Goal: Transaction & Acquisition: Obtain resource

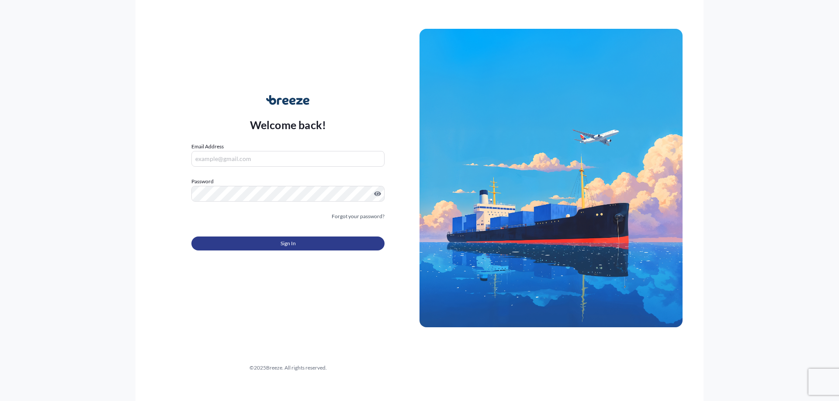
type input "[PERSON_NAME][EMAIL_ADDRESS][DOMAIN_NAME]"
click at [289, 242] on span "Sign In" at bounding box center [287, 243] width 15 height 9
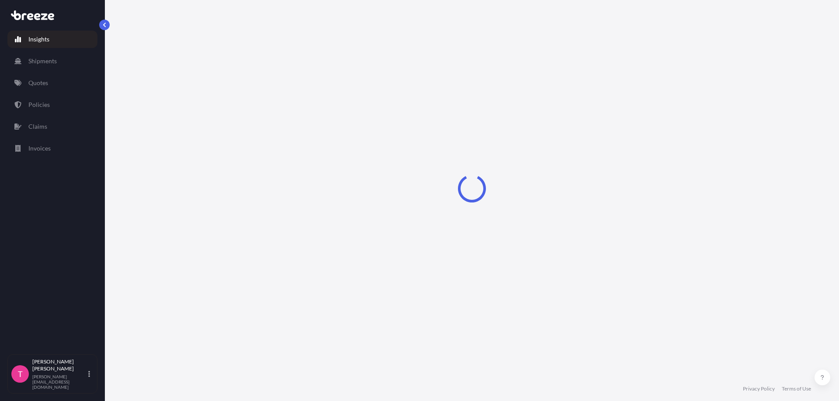
select select "2025"
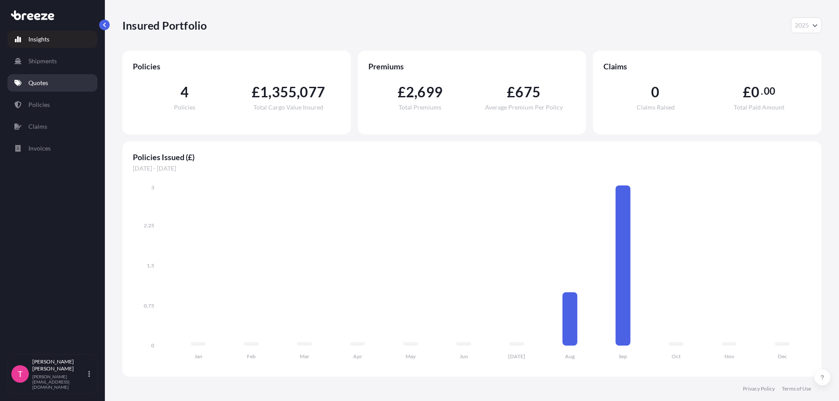
click at [44, 83] on p "Quotes" at bounding box center [38, 83] width 20 height 9
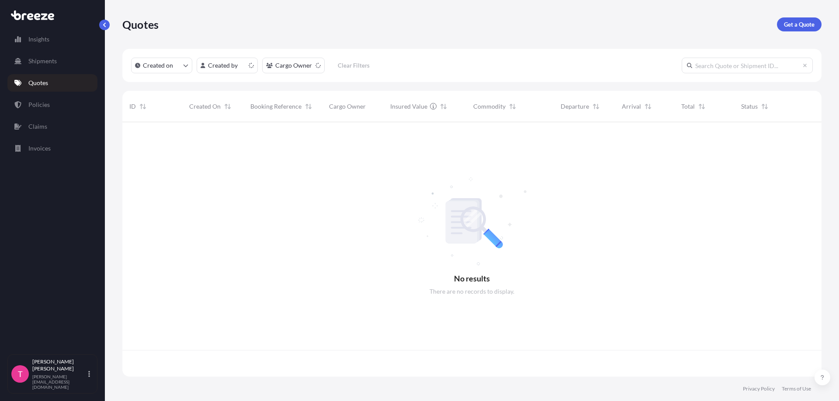
scroll to position [253, 692]
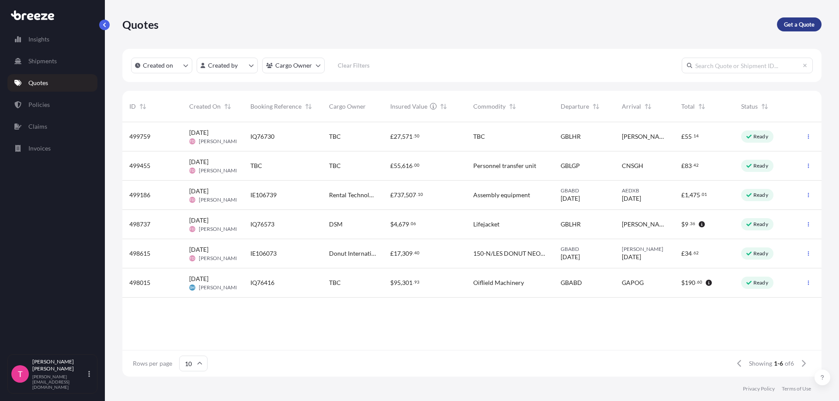
click at [800, 25] on p "Get a Quote" at bounding box center [798, 24] width 31 height 9
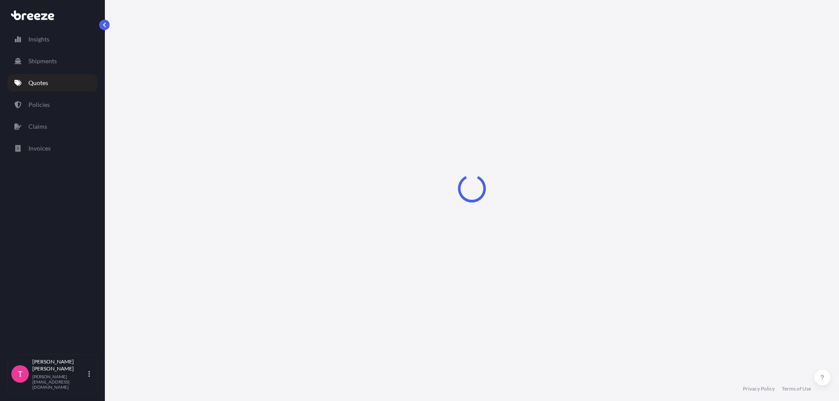
select select "Sea"
select select "1"
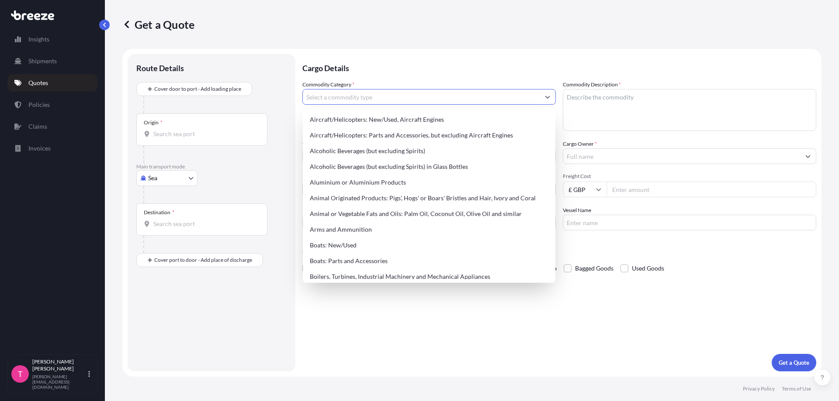
click at [349, 99] on input "Commodity Category *" at bounding box center [421, 97] width 237 height 16
click at [635, 101] on textarea "Commodity Description *" at bounding box center [689, 110] width 253 height 42
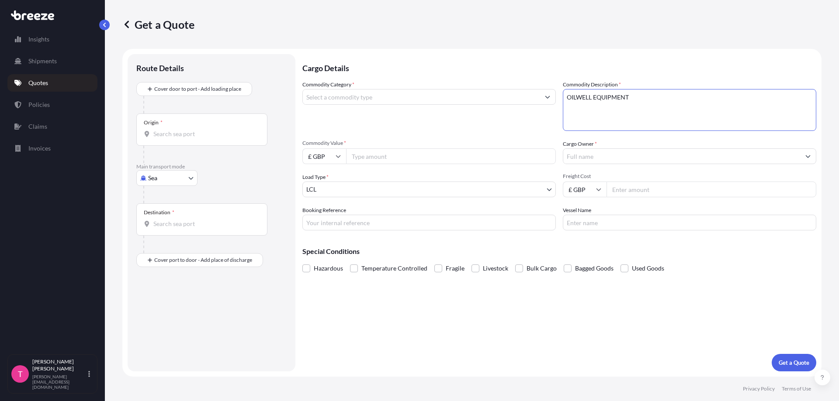
type textarea "OILWELL EQUIPMENT"
click at [337, 158] on icon at bounding box center [337, 156] width 5 height 5
click at [319, 216] on div "$ USD" at bounding box center [324, 217] width 37 height 17
type input "$ USD"
click at [387, 159] on input "Commodity Value *" at bounding box center [451, 156] width 210 height 16
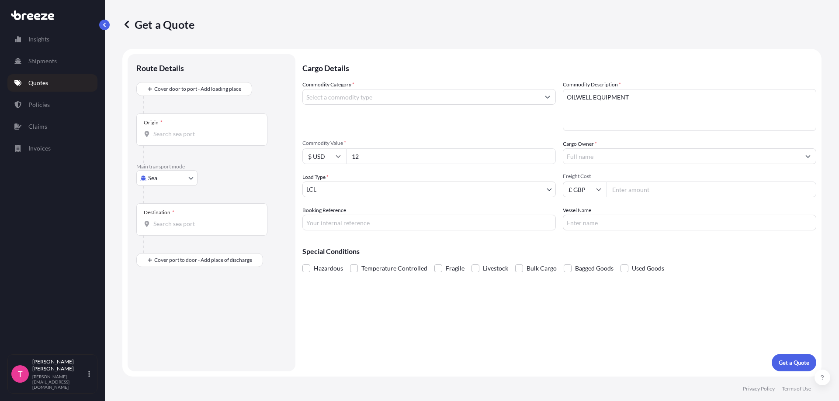
type input "1"
type input "118000"
click at [599, 159] on input "Cargo Owner *" at bounding box center [681, 156] width 237 height 16
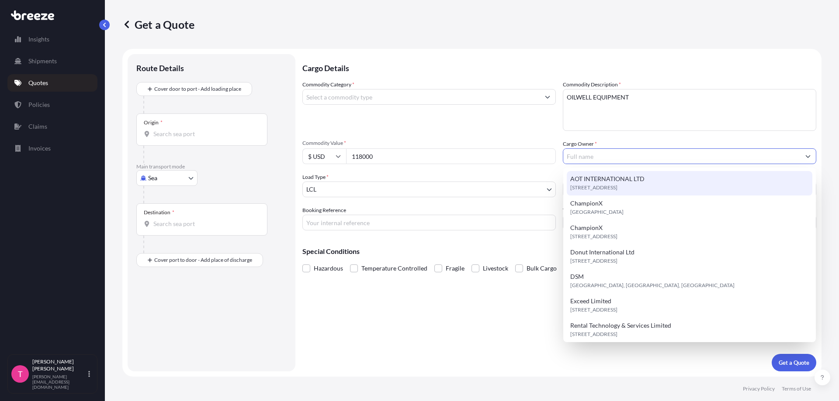
click at [607, 186] on span "[STREET_ADDRESS]" at bounding box center [593, 187] width 47 height 9
type input "AOT INTERNATIONAL LTD"
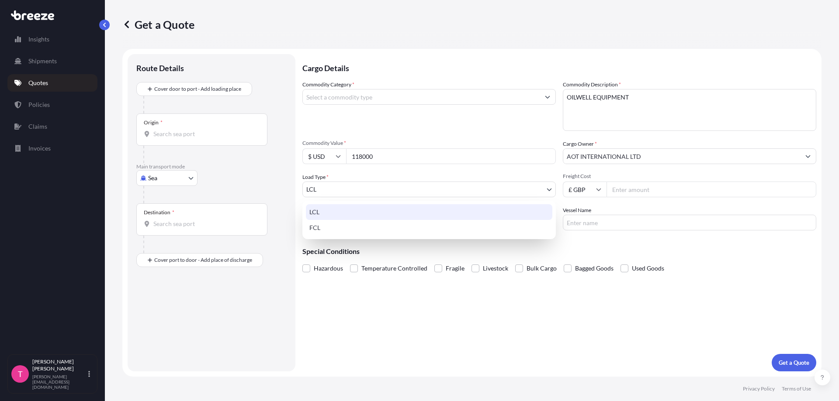
click at [548, 193] on body "9 options available. Insights Shipments Quotes Policies Claims Invoices T [PERS…" at bounding box center [419, 200] width 839 height 401
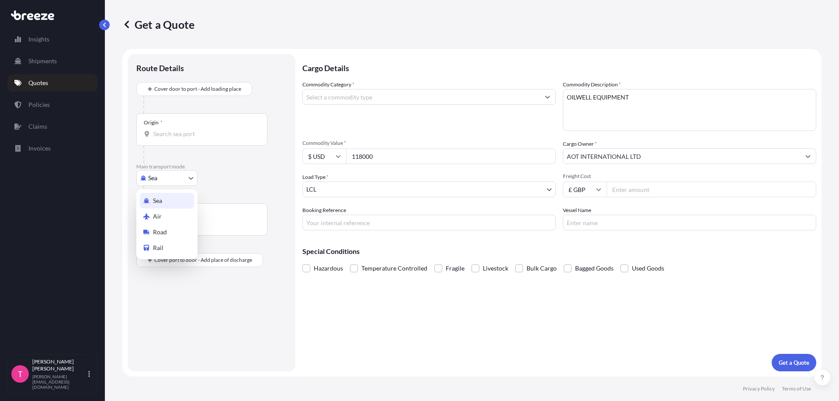
click at [188, 176] on body "Insights Shipments Quotes Policies Claims Invoices T [PERSON_NAME] [PERSON_NAME…" at bounding box center [419, 200] width 839 height 401
click at [158, 218] on span "Air" at bounding box center [157, 216] width 9 height 9
select select "Air"
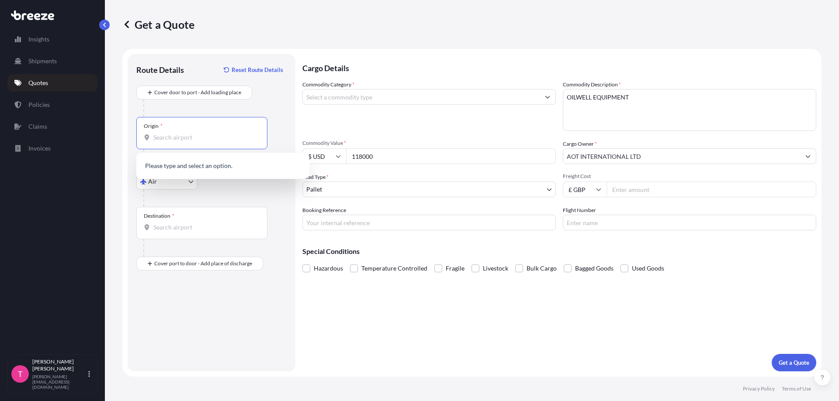
click at [188, 140] on input "Origin *" at bounding box center [204, 137] width 103 height 9
type input "JEBEL ALI"
drag, startPoint x: 202, startPoint y: 139, endPoint x: 146, endPoint y: 135, distance: 56.1
click at [146, 135] on div "JEBEL ALI" at bounding box center [202, 137] width 116 height 9
type input "[GEOGRAPHIC_DATA]"
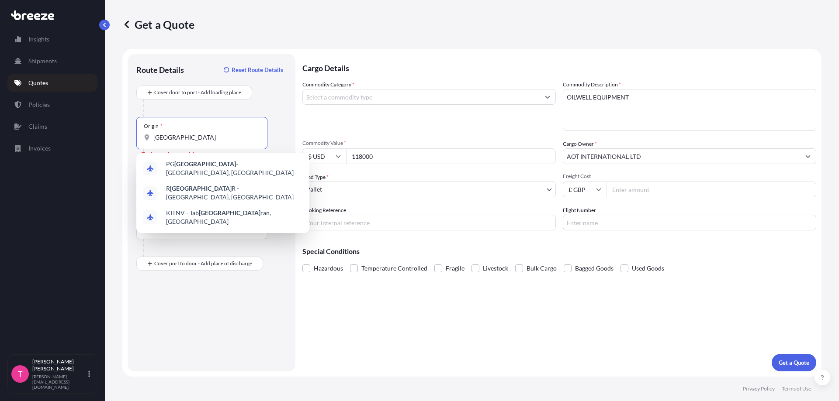
drag, startPoint x: 185, startPoint y: 141, endPoint x: 150, endPoint y: 133, distance: 35.8
click at [150, 133] on div "[GEOGRAPHIC_DATA]" at bounding box center [202, 137] width 116 height 9
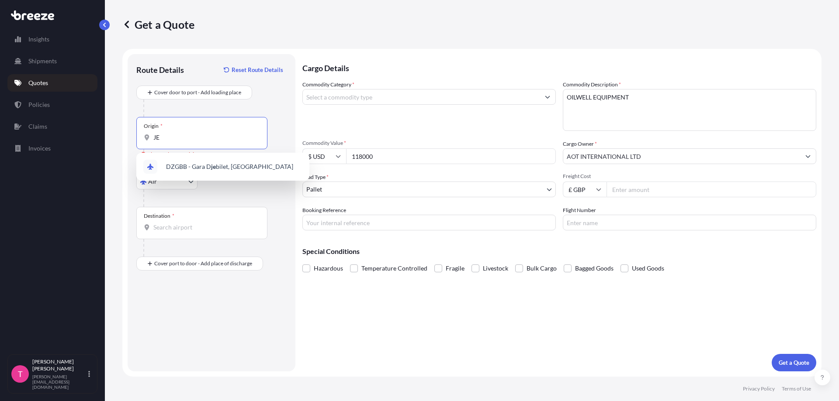
type input "J"
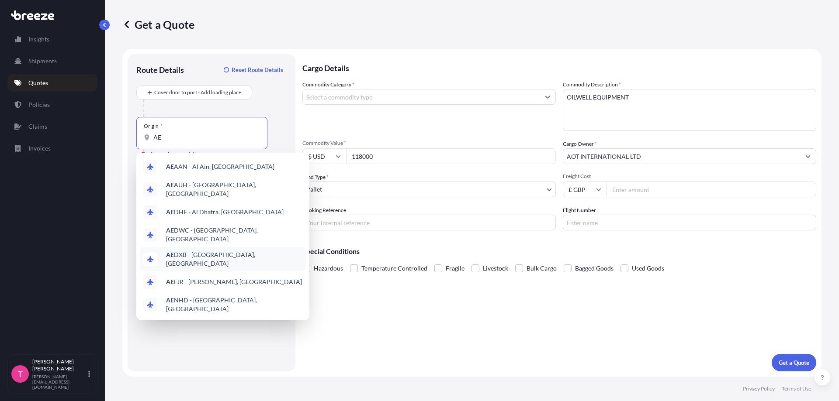
click at [253, 248] on div "AE DXB - [GEOGRAPHIC_DATA], [GEOGRAPHIC_DATA]" at bounding box center [223, 259] width 166 height 24
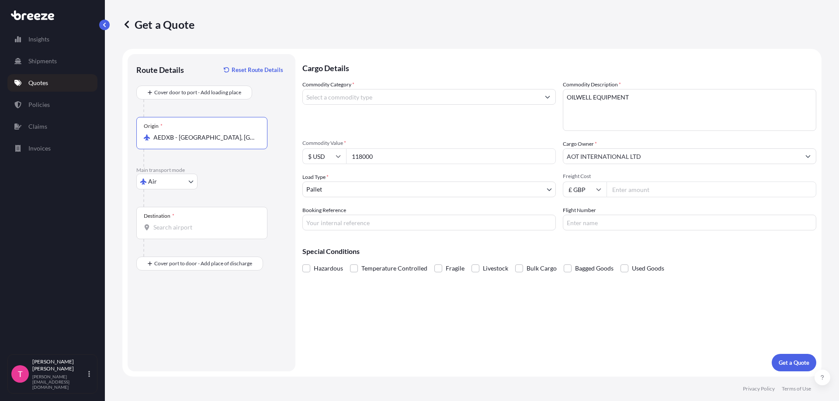
type input "AEDXB - [GEOGRAPHIC_DATA], [GEOGRAPHIC_DATA]"
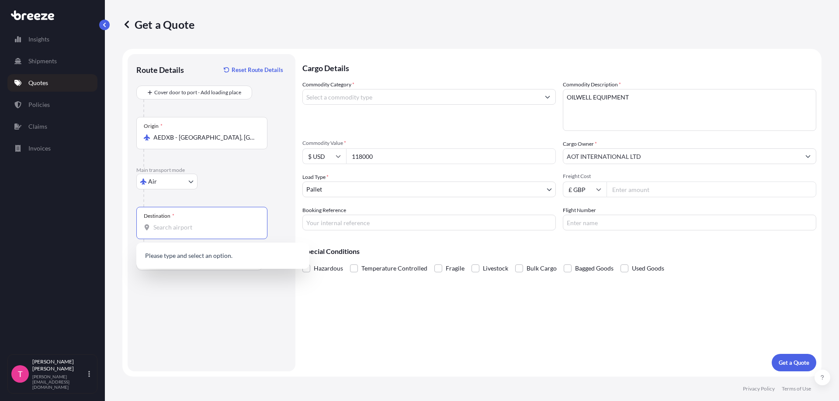
click at [201, 226] on input "Destination *" at bounding box center [204, 227] width 103 height 9
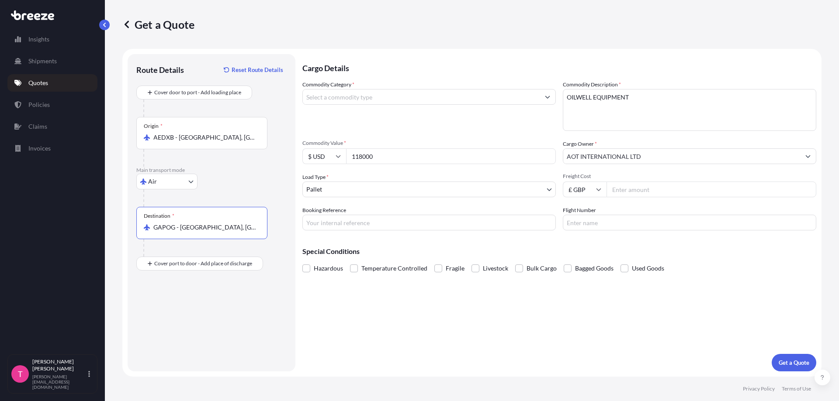
type input "GAPOG - [GEOGRAPHIC_DATA], [GEOGRAPHIC_DATA]"
click at [599, 189] on icon at bounding box center [598, 189] width 5 height 5
click at [581, 248] on div "$ USD" at bounding box center [584, 250] width 37 height 17
type input "$ USD"
click at [639, 190] on input "Freight Cost" at bounding box center [711, 190] width 210 height 16
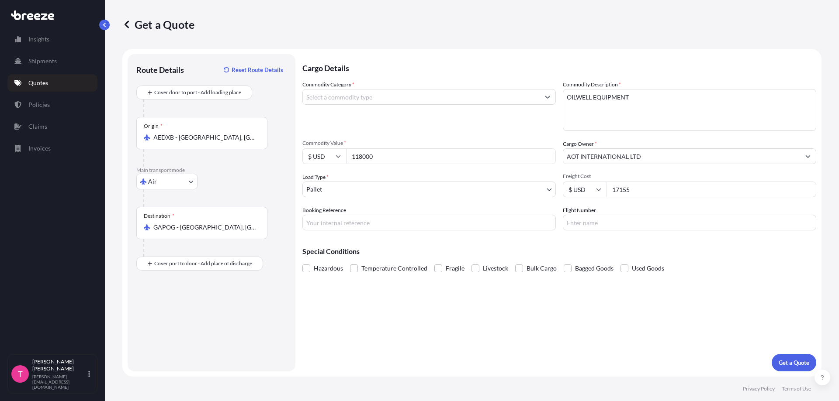
type input "17155"
click at [796, 362] on p "Get a Quote" at bounding box center [793, 363] width 31 height 9
click at [549, 100] on button "Show suggestions" at bounding box center [547, 97] width 16 height 16
click at [547, 98] on icon "Show suggestions" at bounding box center [547, 97] width 5 height 3
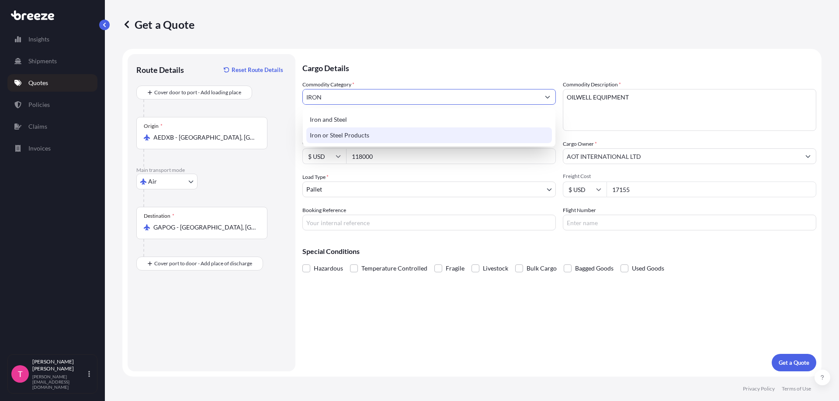
click at [361, 134] on div "Iron or Steel Products" at bounding box center [428, 136] width 245 height 16
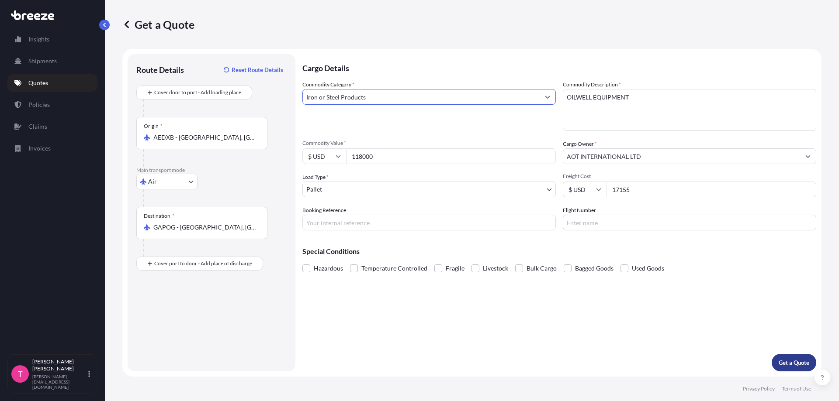
type input "Iron or Steel Products"
click at [787, 360] on p "Get a Quote" at bounding box center [793, 363] width 31 height 9
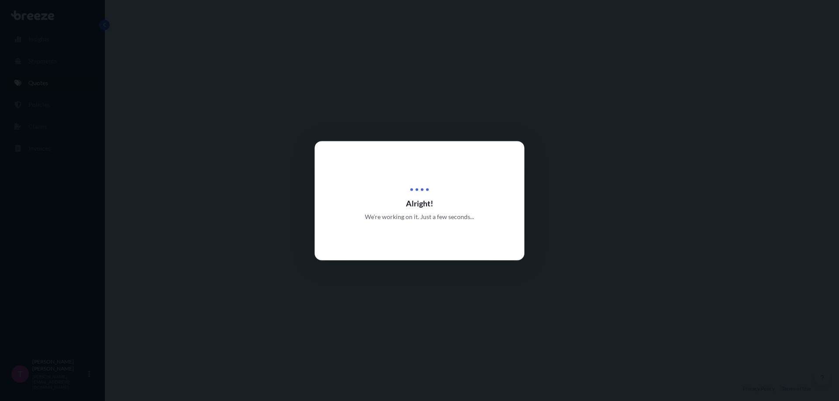
select select "Air"
select select "1"
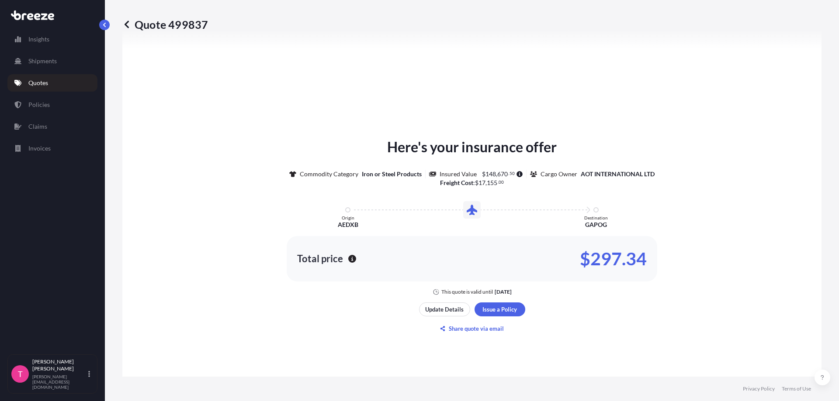
scroll to position [350, 0]
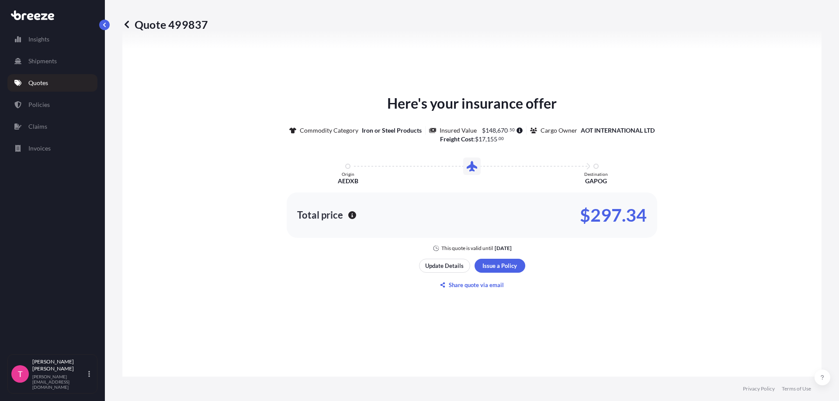
click at [694, 51] on div "Here's your insurance offer Commodity Category Iron or Steel Products Insured V…" at bounding box center [472, 193] width 674 height 448
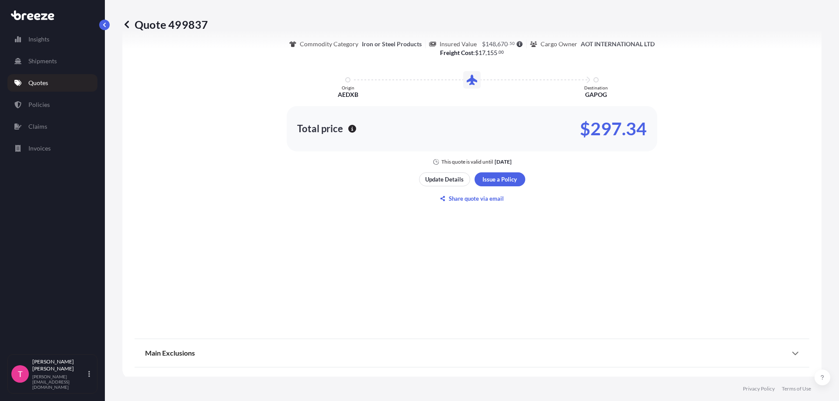
scroll to position [440, 0]
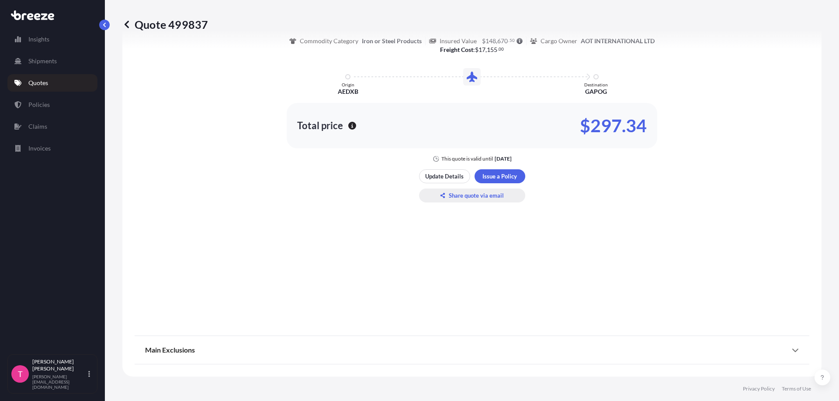
click at [487, 197] on p "Share quote via email" at bounding box center [476, 195] width 55 height 9
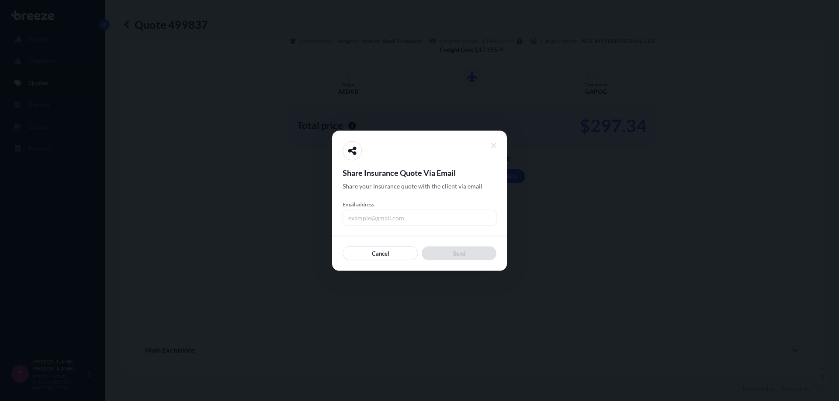
click at [464, 214] on input "Email address" at bounding box center [419, 218] width 154 height 16
type input "[PERSON_NAME][EMAIL_ADDRESS][DOMAIN_NAME]"
click at [466, 262] on div "Share Insurance Quote Via Email Share your insurance quote with the client via …" at bounding box center [419, 201] width 175 height 140
